Goal: Connect with others: Connect with others

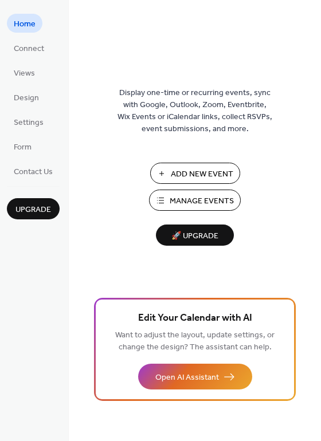
click at [27, 46] on span "Connect" at bounding box center [29, 49] width 30 height 12
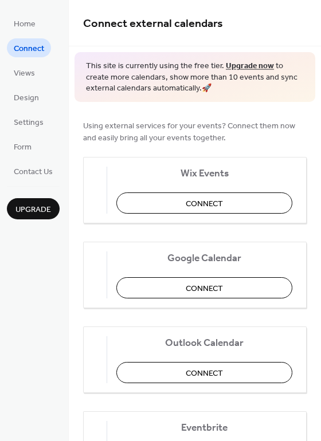
scroll to position [3, 0]
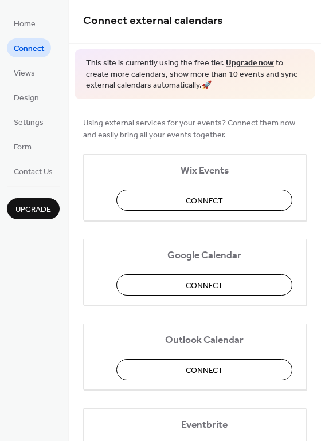
click at [198, 287] on span "Connect" at bounding box center [204, 286] width 37 height 12
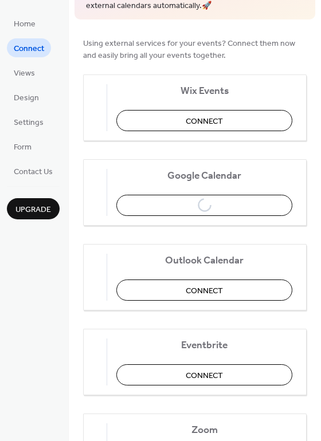
click at [210, 277] on div "Outlook Calendar Connect" at bounding box center [195, 277] width 224 height 66
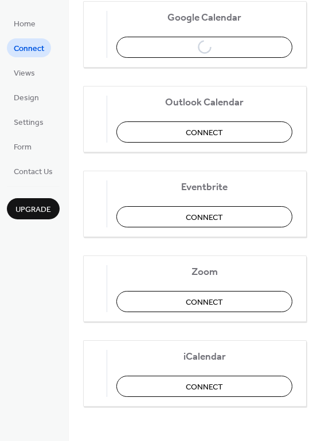
click at [26, 75] on span "Views" at bounding box center [24, 74] width 21 height 12
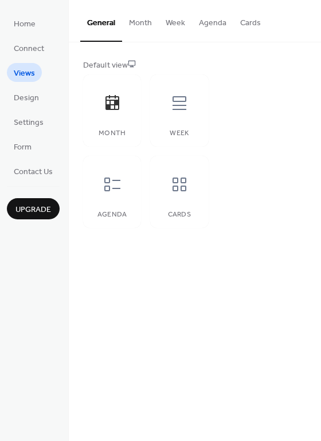
click at [25, 49] on span "Connect" at bounding box center [29, 49] width 30 height 12
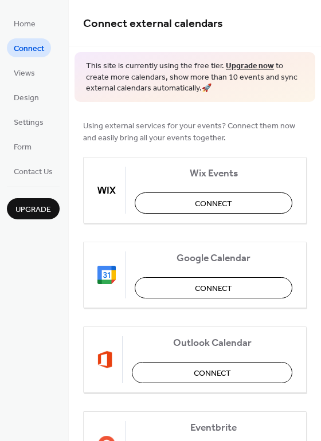
click at [195, 285] on span "Connect" at bounding box center [213, 289] width 37 height 12
